Goal: Transaction & Acquisition: Purchase product/service

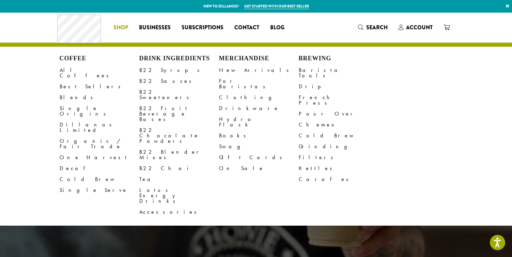
click at [117, 26] on span "Shop" at bounding box center [120, 27] width 15 height 9
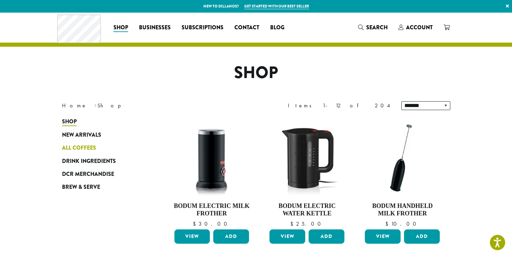
click at [78, 148] on span "All Coffees" at bounding box center [79, 148] width 34 height 9
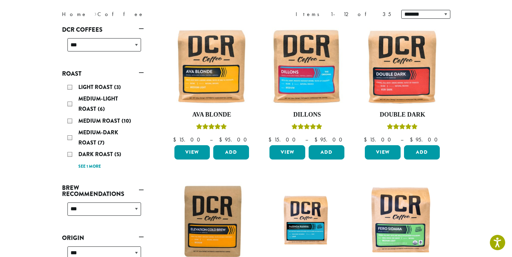
scroll to position [91, 0]
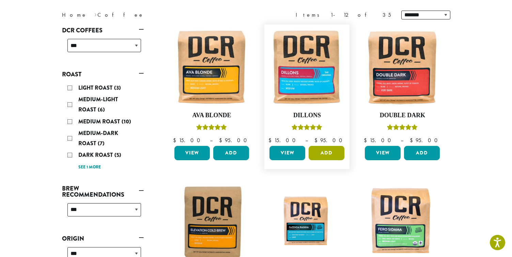
click at [327, 153] on button "Add" at bounding box center [326, 153] width 36 height 14
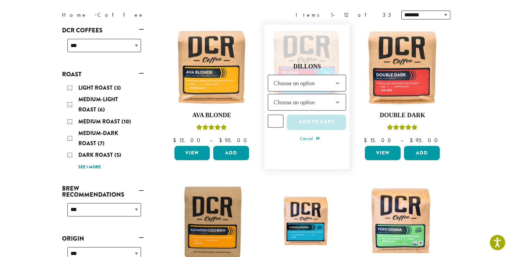
click at [323, 84] on span "Choose an option" at bounding box center [307, 83] width 78 height 17
click at [308, 98] on span "Choose an option" at bounding box center [296, 101] width 51 height 13
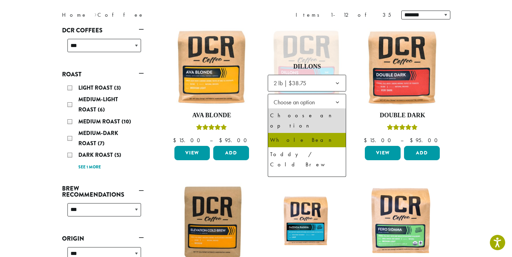
select select "**********"
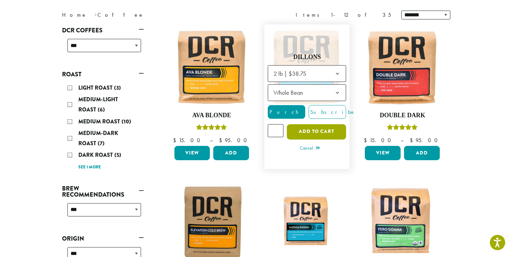
click at [317, 136] on button "Add to cart" at bounding box center [316, 131] width 59 height 15
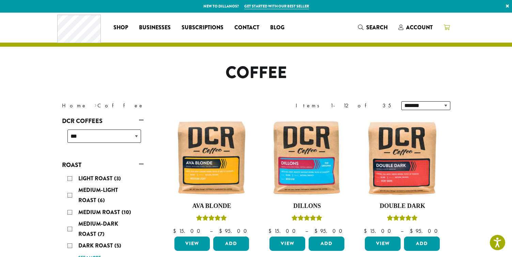
click at [447, 28] on icon at bounding box center [446, 27] width 6 height 5
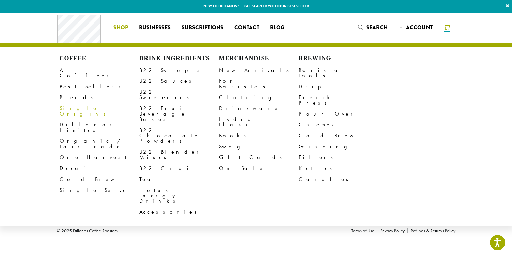
click at [120, 30] on span "Shop" at bounding box center [120, 27] width 15 height 9
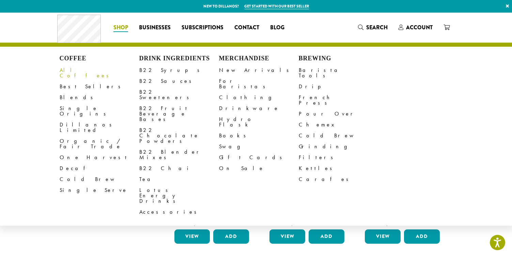
click at [66, 71] on link "All Coffees" at bounding box center [100, 73] width 80 height 16
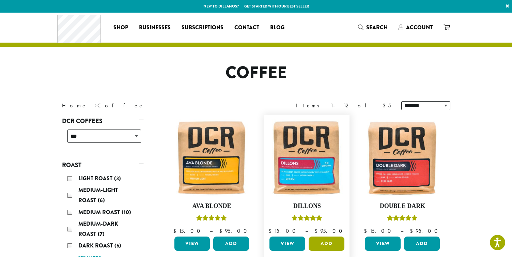
click at [328, 242] on button "Add" at bounding box center [326, 243] width 36 height 14
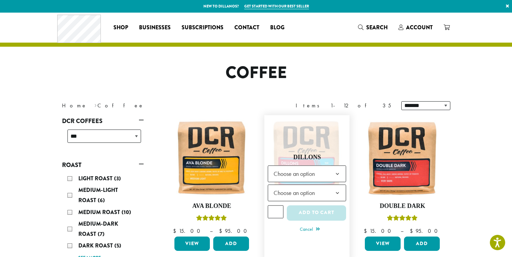
click at [315, 177] on span "Choose an option" at bounding box center [296, 173] width 51 height 13
click at [332, 195] on b at bounding box center [337, 192] width 17 height 17
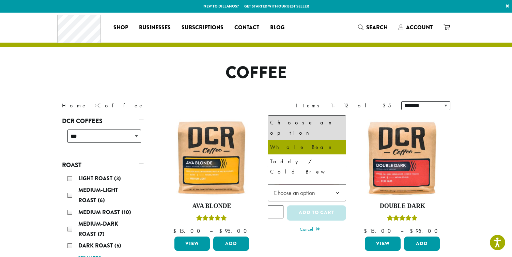
select select "*********"
select select "**********"
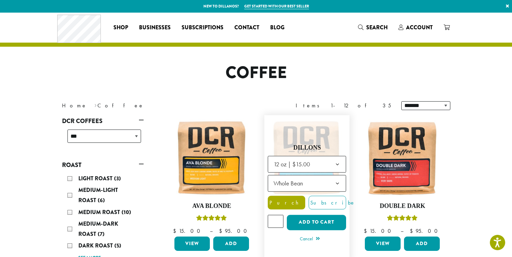
click at [285, 202] on span "Purchase" at bounding box center [297, 202] width 58 height 7
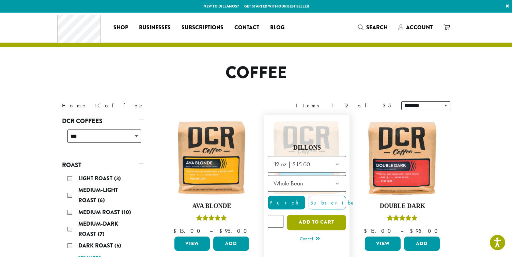
click at [319, 223] on button "Add to cart" at bounding box center [316, 221] width 59 height 15
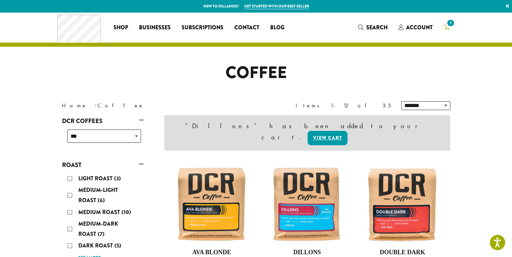
click at [447, 23] on span "1" at bounding box center [450, 22] width 9 height 9
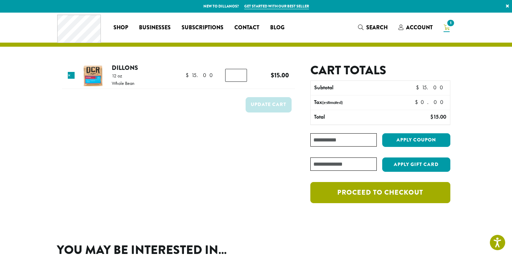
click at [320, 191] on link "Proceed to checkout" at bounding box center [380, 192] width 140 height 21
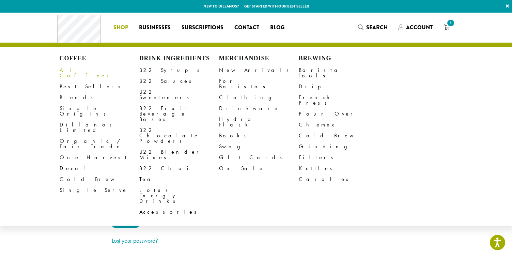
click at [72, 70] on link "All Coffees" at bounding box center [100, 73] width 80 height 16
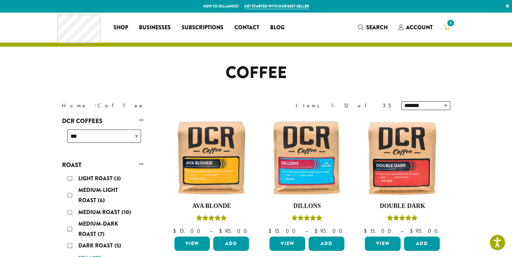
click at [446, 24] on span "1" at bounding box center [450, 22] width 9 height 9
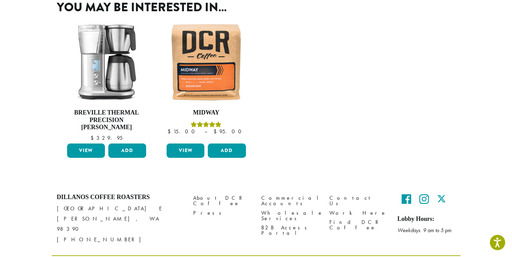
scroll to position [249, 0]
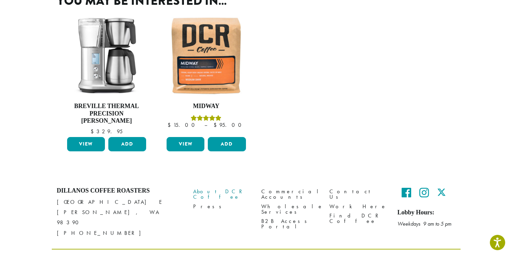
click at [203, 187] on link "About DCR Coffee" at bounding box center [222, 194] width 58 height 15
